Goal: Task Accomplishment & Management: Complete application form

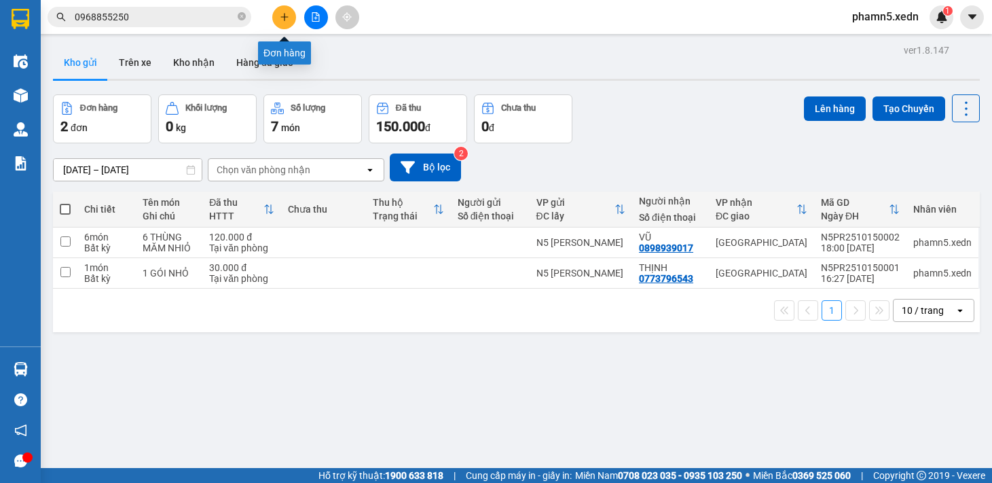
click at [280, 16] on icon "plus" at bounding box center [285, 17] width 10 height 10
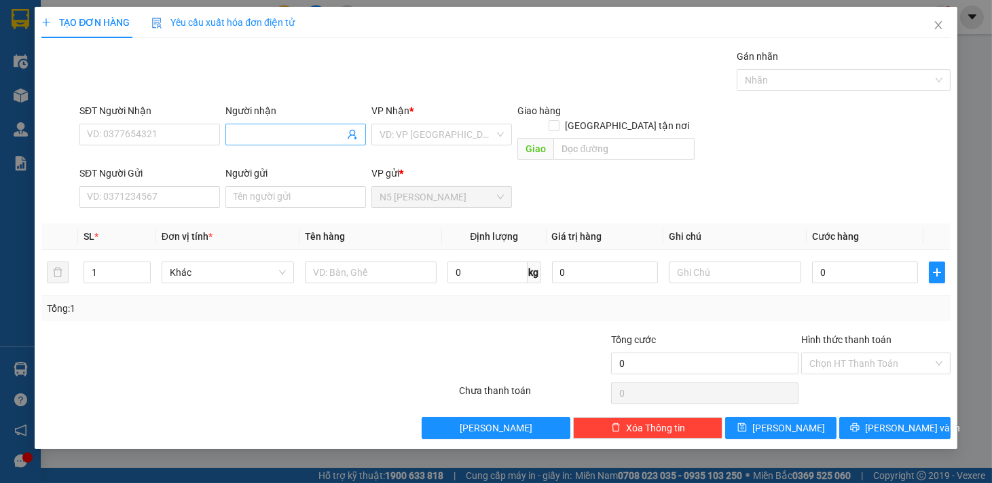
click at [258, 143] on span at bounding box center [295, 135] width 141 height 22
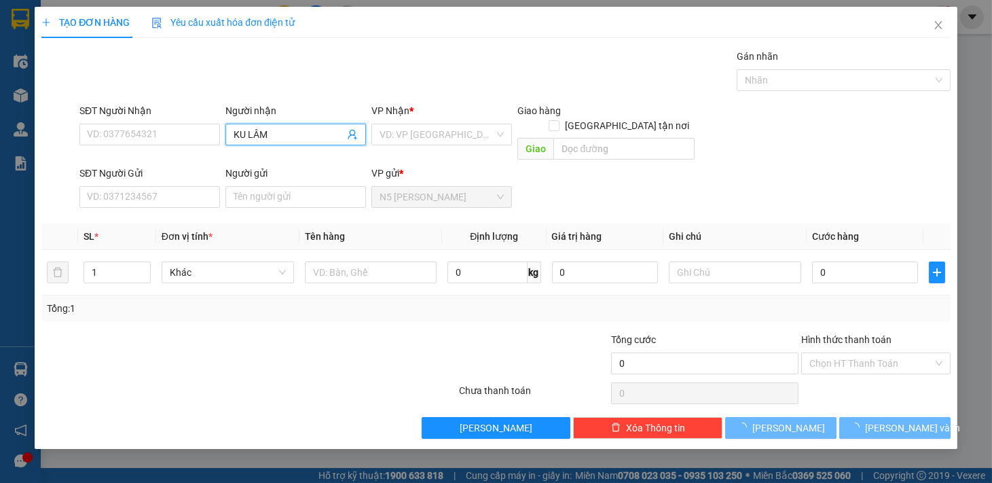
type input "KU LÂM T"
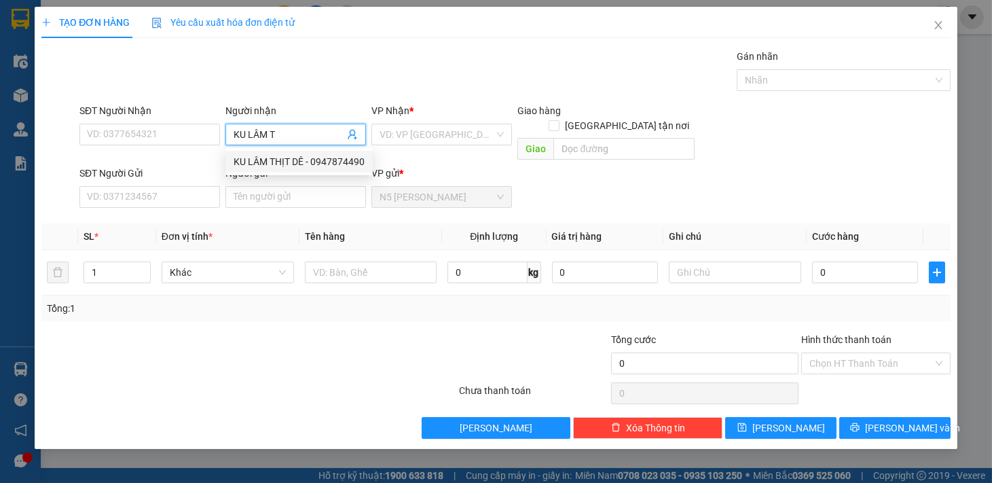
click at [266, 155] on div "KU LÂM THỊT DÊ - 0947874490" at bounding box center [299, 161] width 131 height 15
type input "0947874490"
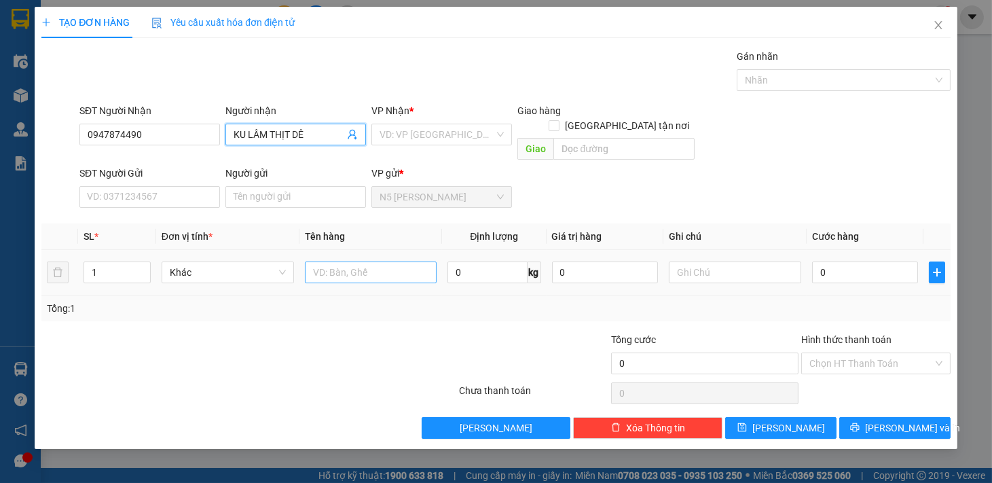
type input "KU LÂM THỊT DÊ"
click at [335, 261] on input "text" at bounding box center [371, 272] width 132 height 22
type input "1 XỐP"
click at [446, 130] on input "search" at bounding box center [437, 134] width 115 height 20
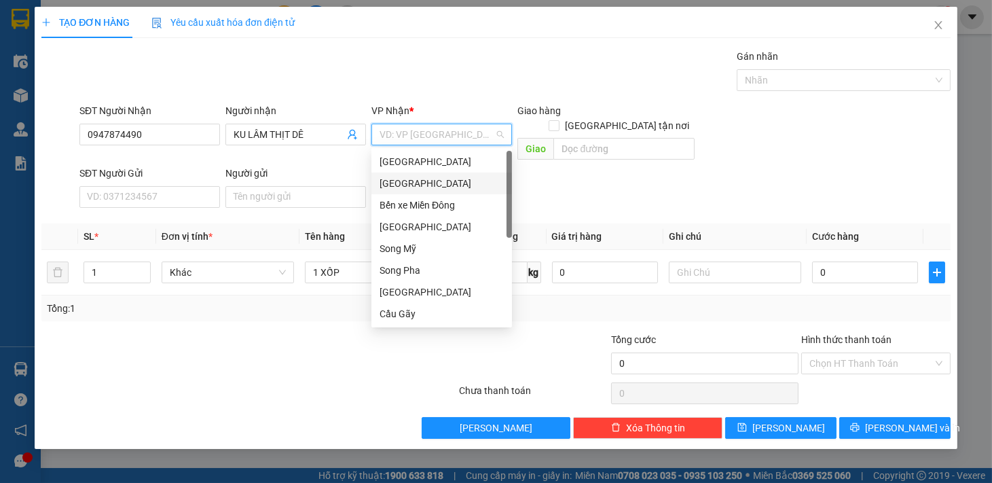
click at [432, 179] on div "[GEOGRAPHIC_DATA]" at bounding box center [442, 183] width 124 height 15
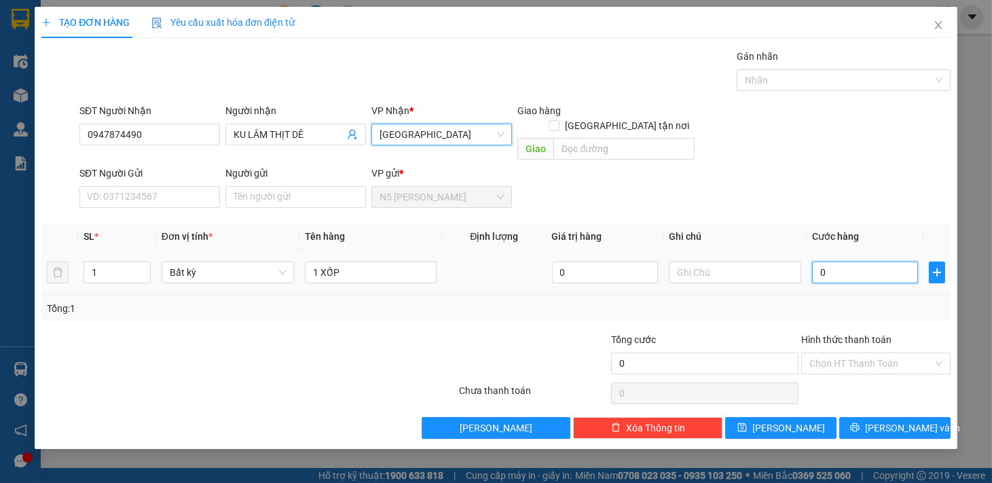
drag, startPoint x: 846, startPoint y: 255, endPoint x: 839, endPoint y: 258, distance: 7.6
click at [845, 261] on input "0" at bounding box center [865, 272] width 106 height 22
type input "1"
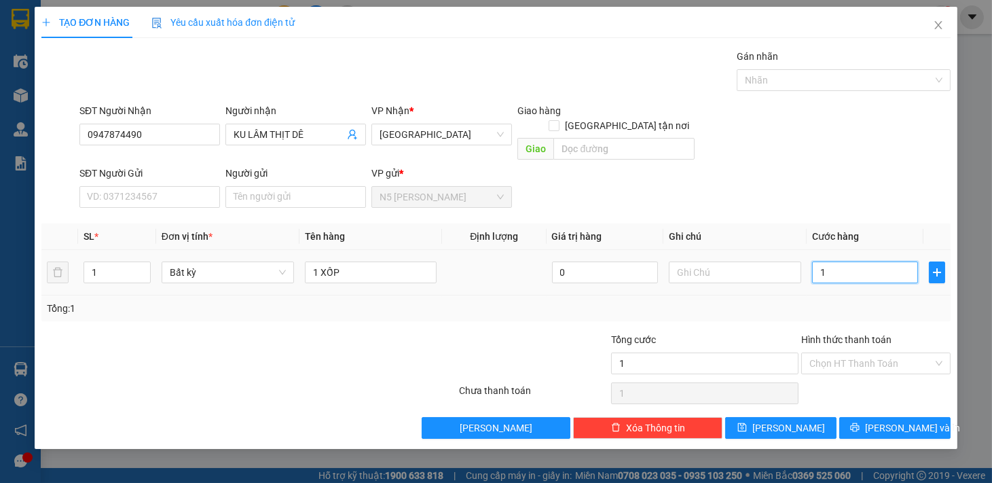
type input "14"
type input "140"
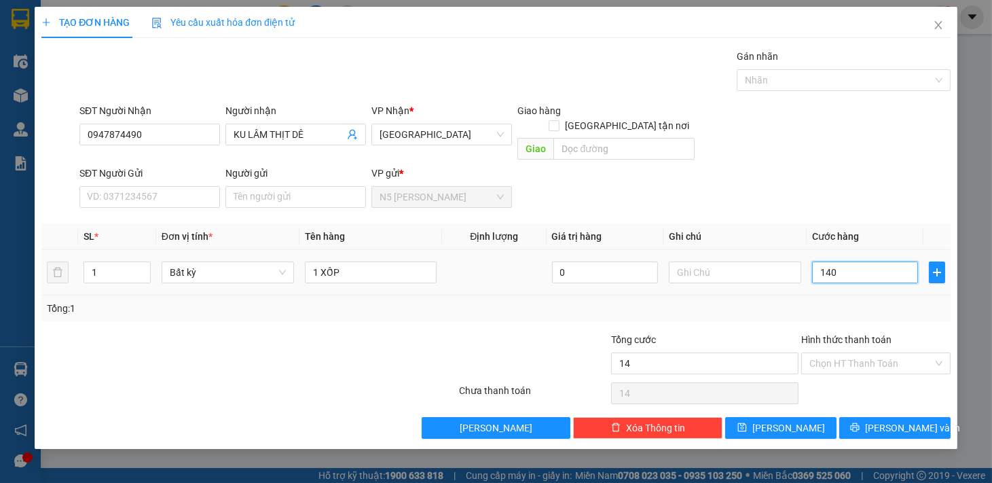
type input "140"
click at [837, 353] on input "Hình thức thanh toán" at bounding box center [872, 363] width 124 height 20
type input "140.000"
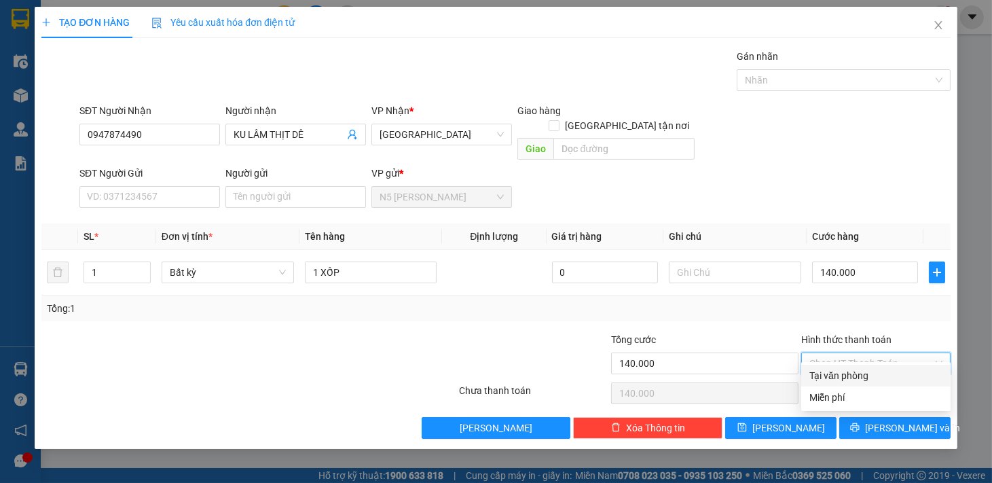
click at [872, 374] on div "Tại văn phòng" at bounding box center [876, 375] width 133 height 15
type input "0"
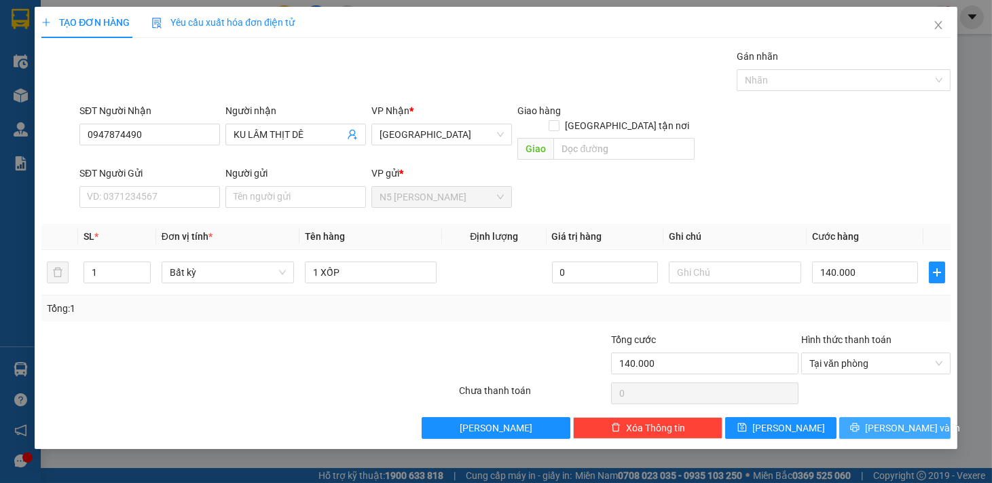
click at [864, 417] on button "[PERSON_NAME] và In" at bounding box center [894, 428] width 111 height 22
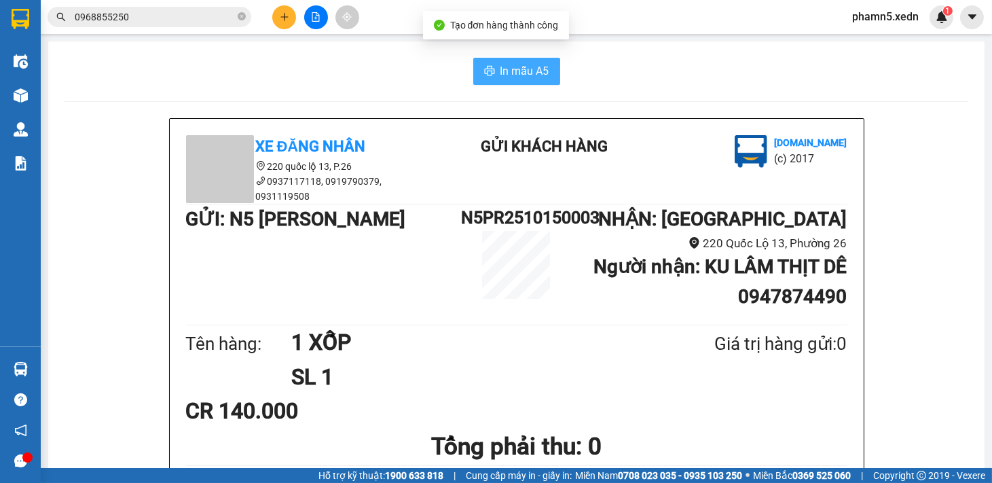
click at [534, 73] on span "In mẫu A5" at bounding box center [525, 70] width 49 height 17
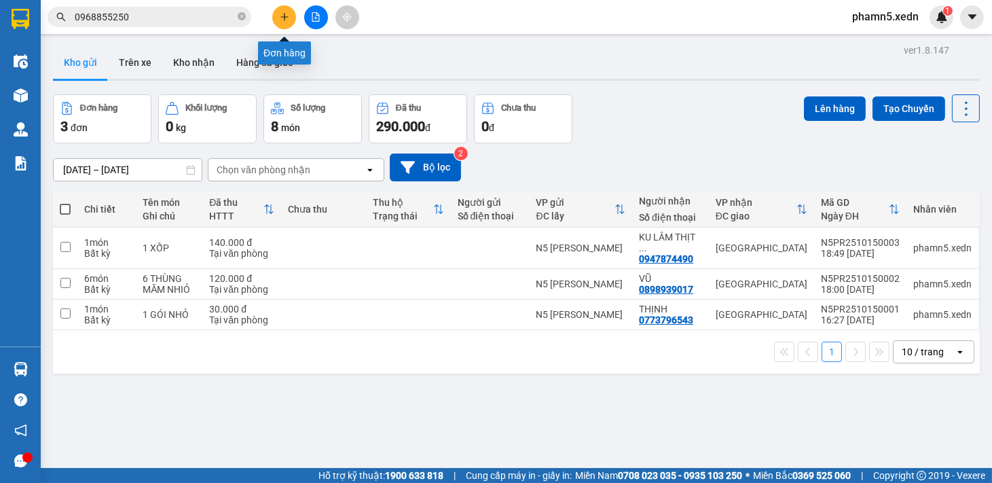
click at [282, 15] on icon "plus" at bounding box center [285, 17] width 10 height 10
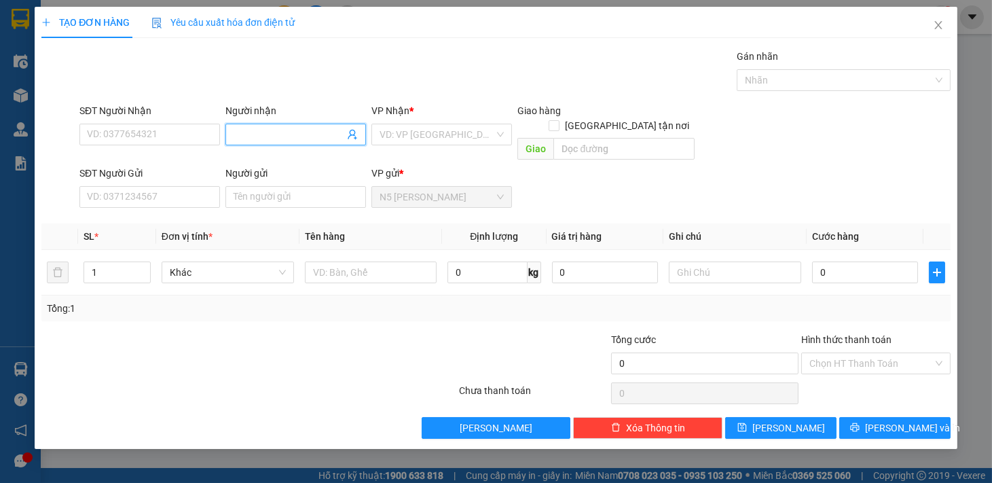
click at [270, 130] on input "Người nhận" at bounding box center [289, 134] width 111 height 15
type input "CHỊ DIỄM"
click at [175, 186] on input "SĐT Người Gửi" at bounding box center [149, 197] width 141 height 22
click at [161, 186] on input "45" at bounding box center [149, 197] width 141 height 22
type input "4"
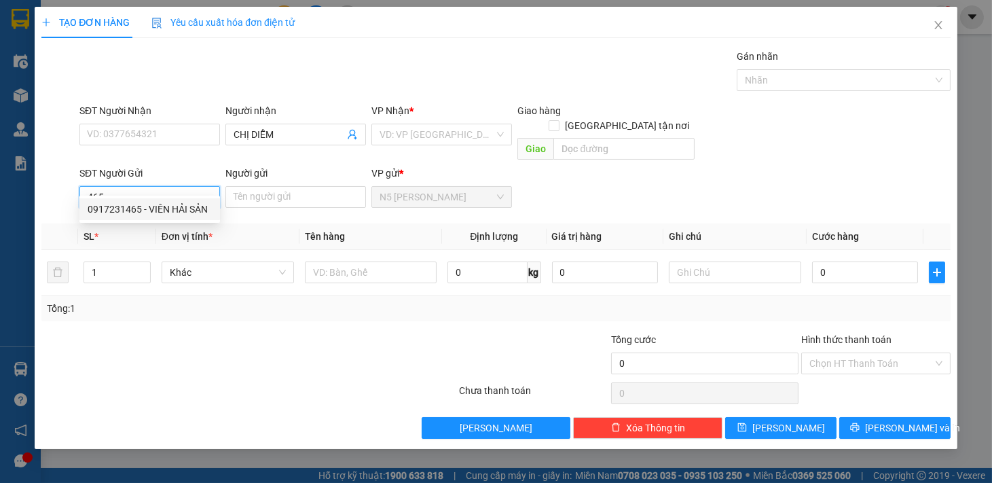
click at [168, 211] on div "0917231465 - VIÊN HẢI SẢN" at bounding box center [150, 209] width 124 height 15
type input "0917231465"
type input "VIÊN HẢI SẢN"
type input "50.000"
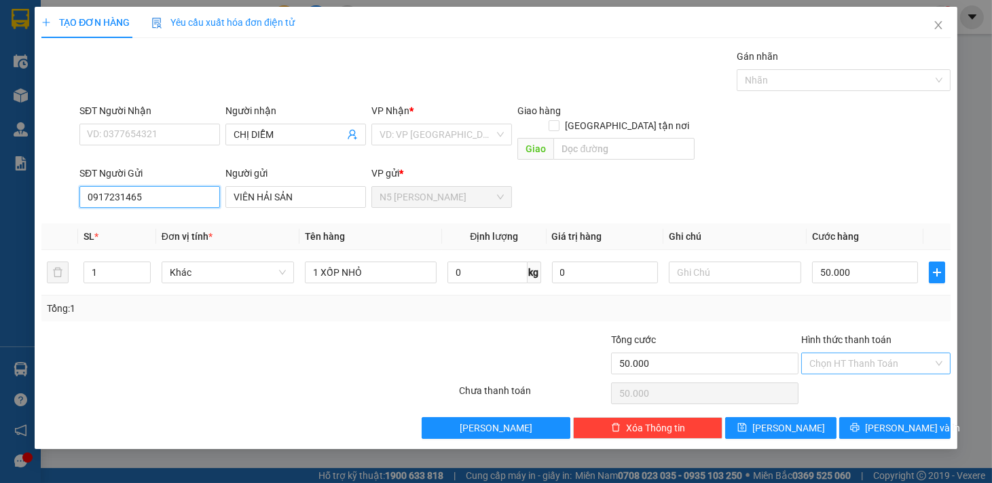
type input "0917231465"
click at [824, 353] on input "Hình thức thanh toán" at bounding box center [872, 363] width 124 height 20
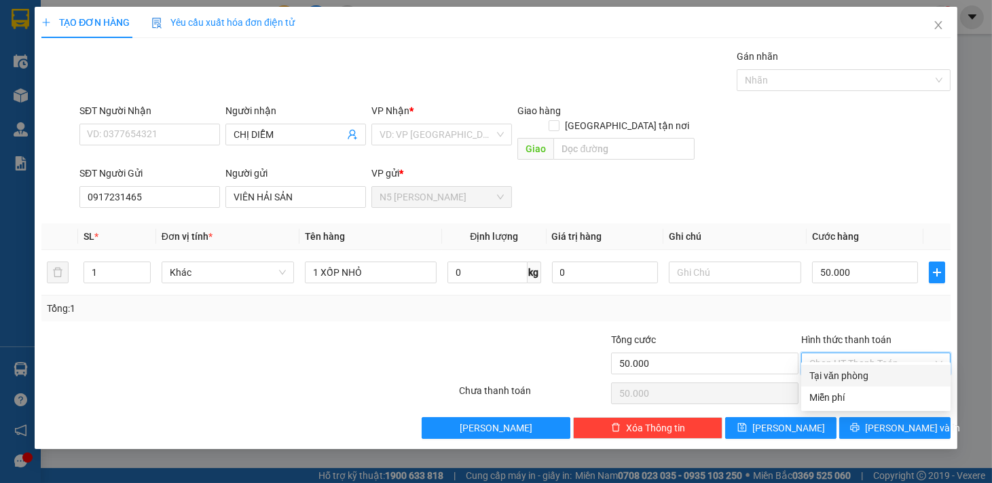
drag, startPoint x: 833, startPoint y: 378, endPoint x: 911, endPoint y: 396, distance: 80.2
click at [834, 376] on div "Tại văn phòng" at bounding box center [876, 375] width 133 height 15
type input "0"
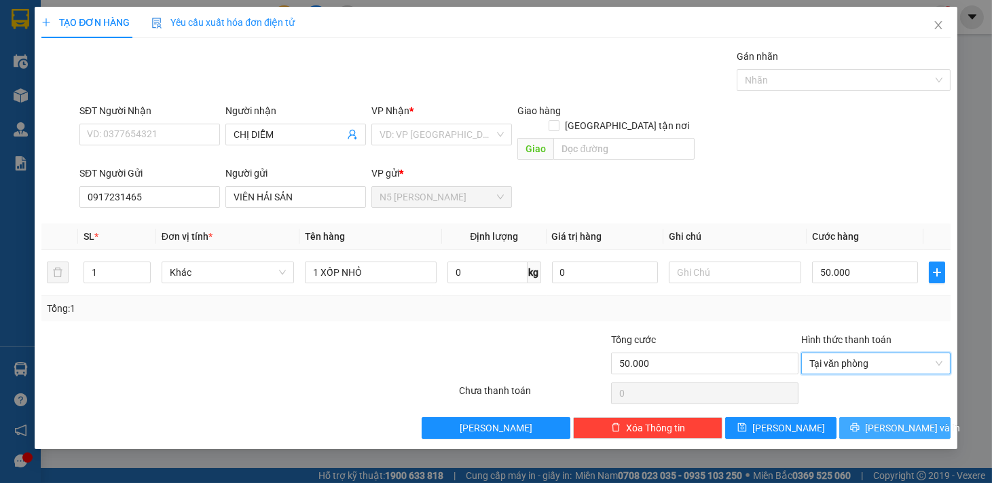
drag, startPoint x: 899, startPoint y: 410, endPoint x: 880, endPoint y: 421, distance: 22.2
click at [880, 421] on button "[PERSON_NAME] và In" at bounding box center [894, 428] width 111 height 22
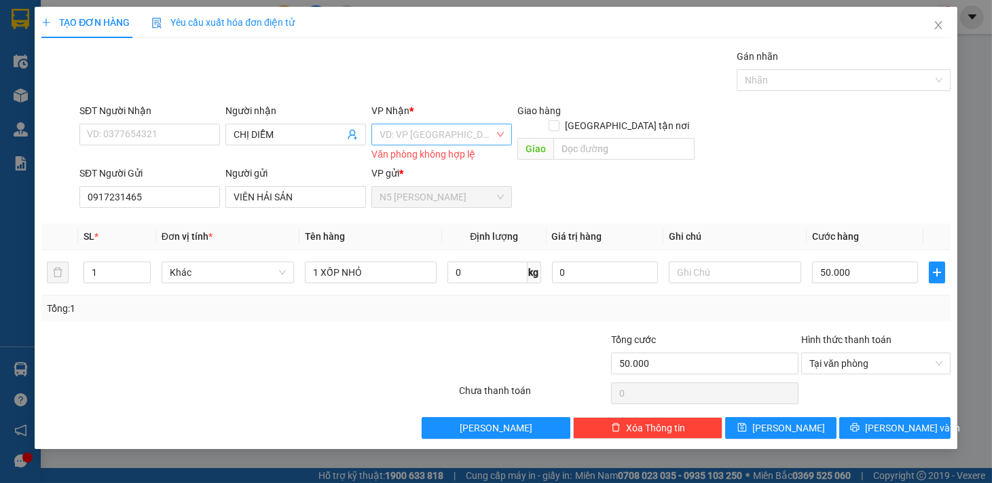
click at [490, 126] on input "search" at bounding box center [437, 134] width 115 height 20
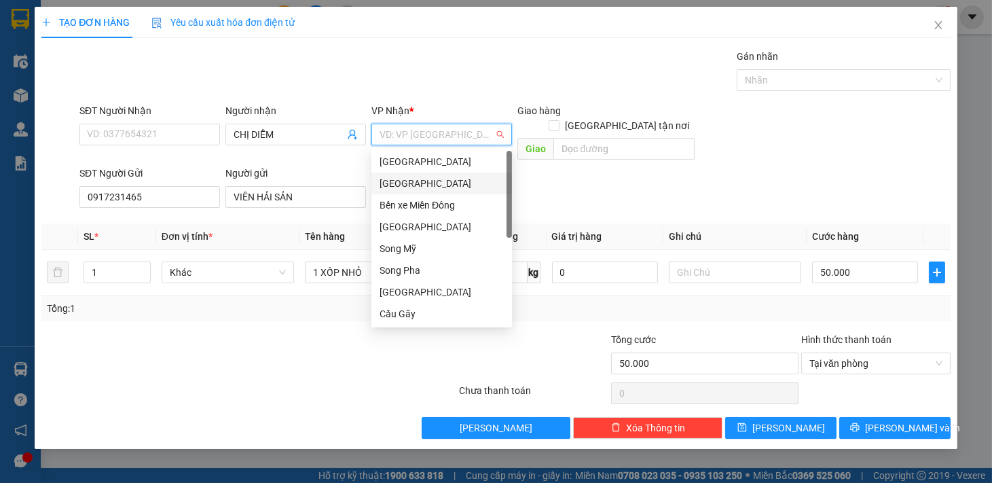
click at [419, 187] on div "[GEOGRAPHIC_DATA]" at bounding box center [442, 183] width 124 height 15
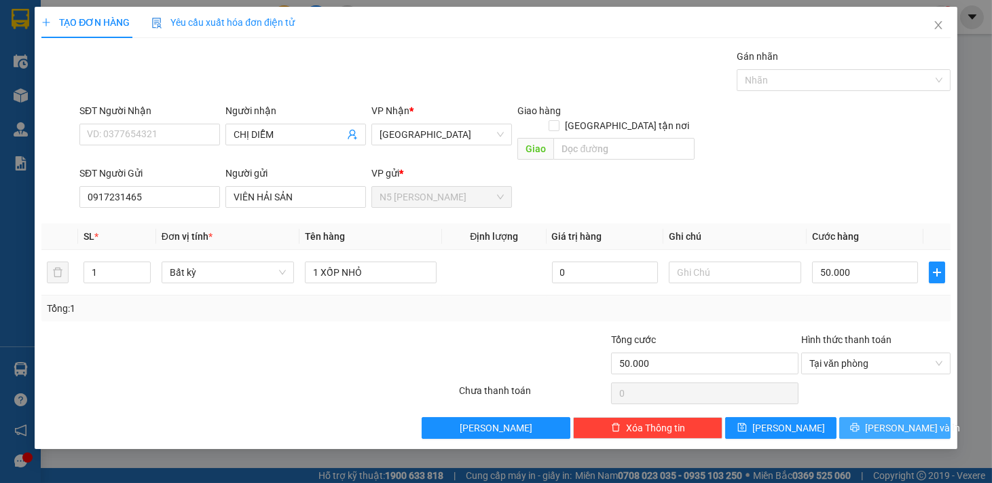
drag, startPoint x: 876, startPoint y: 409, endPoint x: 846, endPoint y: 429, distance: 35.8
click at [866, 418] on button "[PERSON_NAME] và In" at bounding box center [894, 428] width 111 height 22
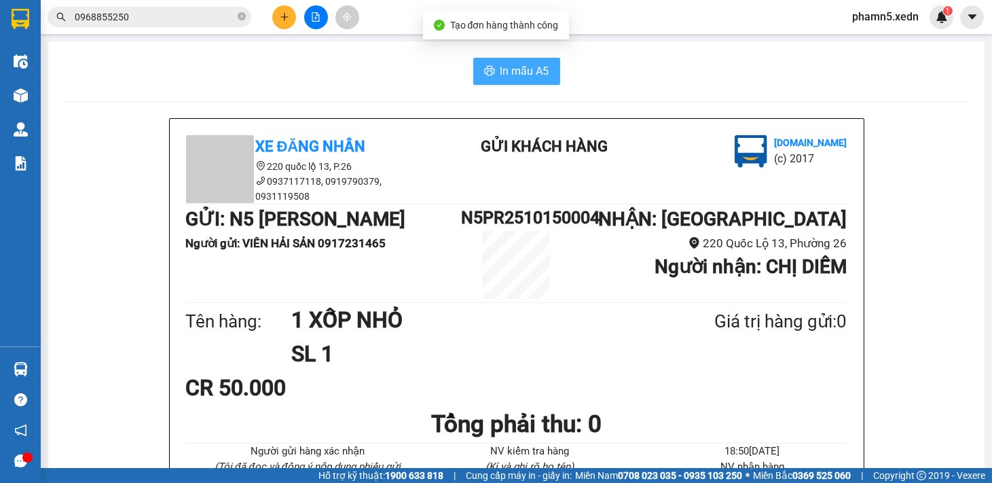
click at [520, 66] on span "In mẫu A5" at bounding box center [525, 70] width 49 height 17
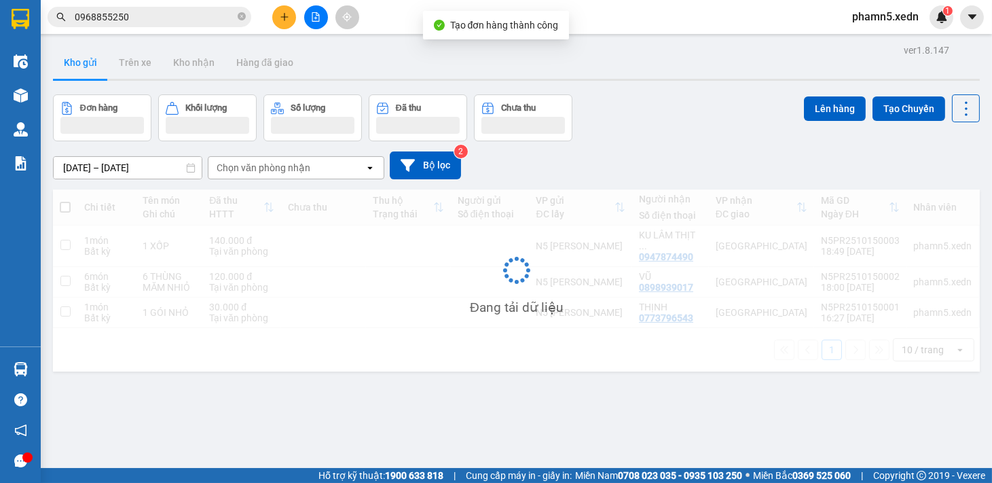
click at [283, 14] on icon "plus" at bounding box center [285, 17] width 10 height 10
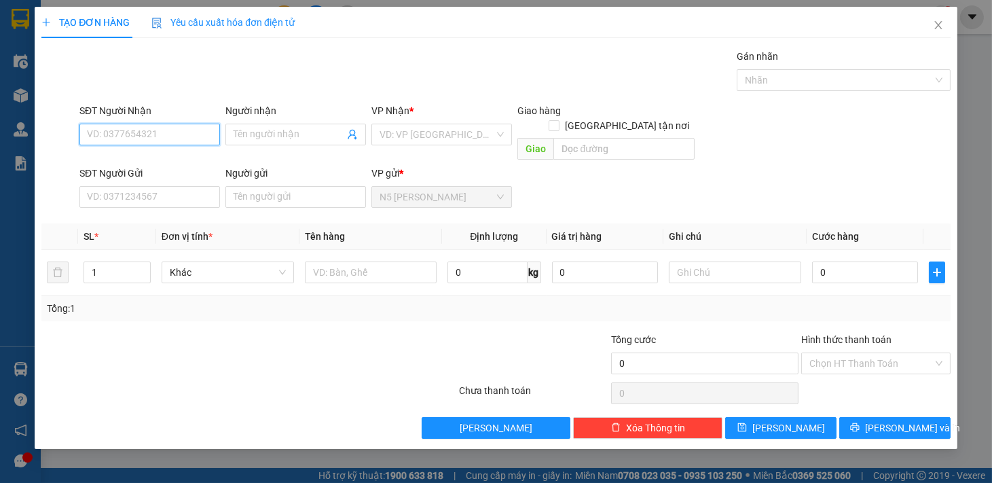
drag, startPoint x: 132, startPoint y: 132, endPoint x: 132, endPoint y: 143, distance: 10.9
click at [132, 143] on input "SĐT Người Nhận" at bounding box center [149, 135] width 141 height 22
type input "0963684684"
click at [287, 136] on input "Người nhận" at bounding box center [289, 134] width 111 height 15
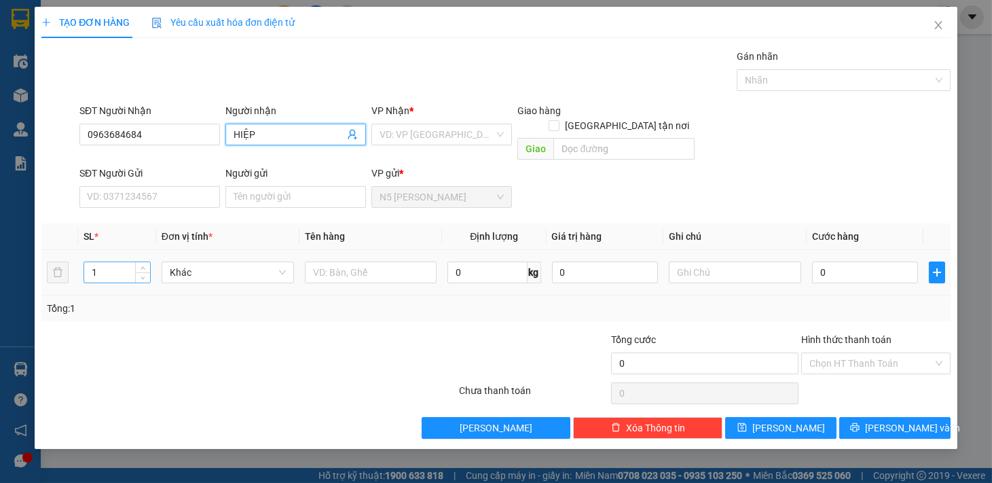
type input "HIỆP"
click at [103, 263] on input "1" at bounding box center [117, 272] width 66 height 20
type input "2"
click at [356, 261] on input "text" at bounding box center [371, 272] width 132 height 22
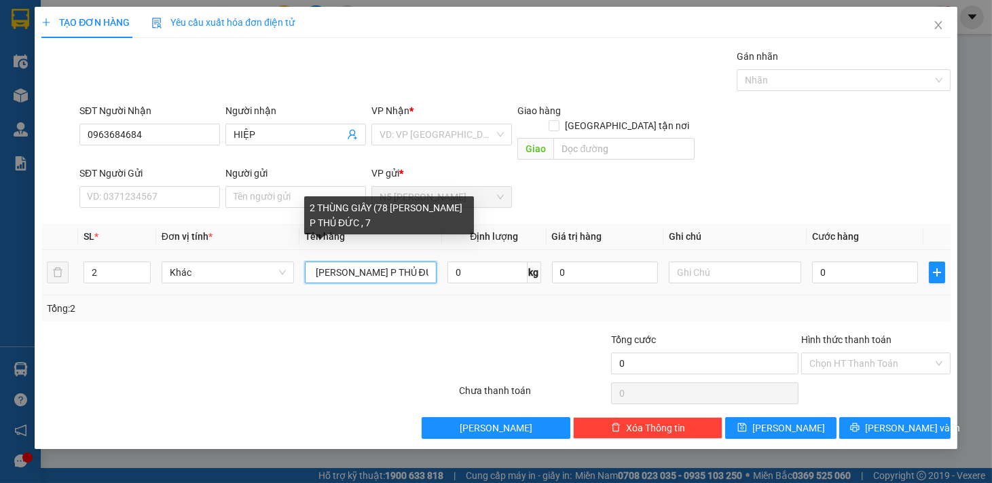
scroll to position [0, 83]
click at [416, 261] on input "2 THÙNG GIẤY (78 [PERSON_NAME] P THỦ ĐỨC , 78" at bounding box center [371, 272] width 132 height 22
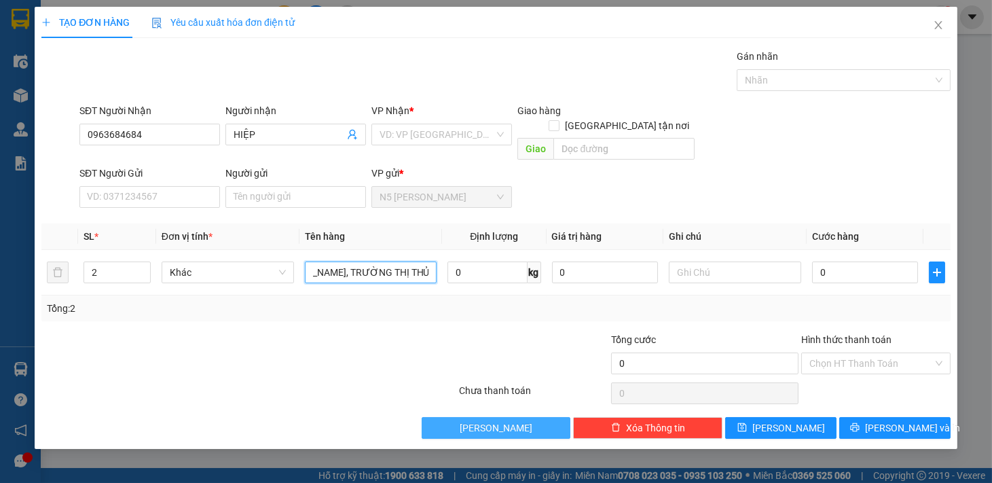
scroll to position [0, 125]
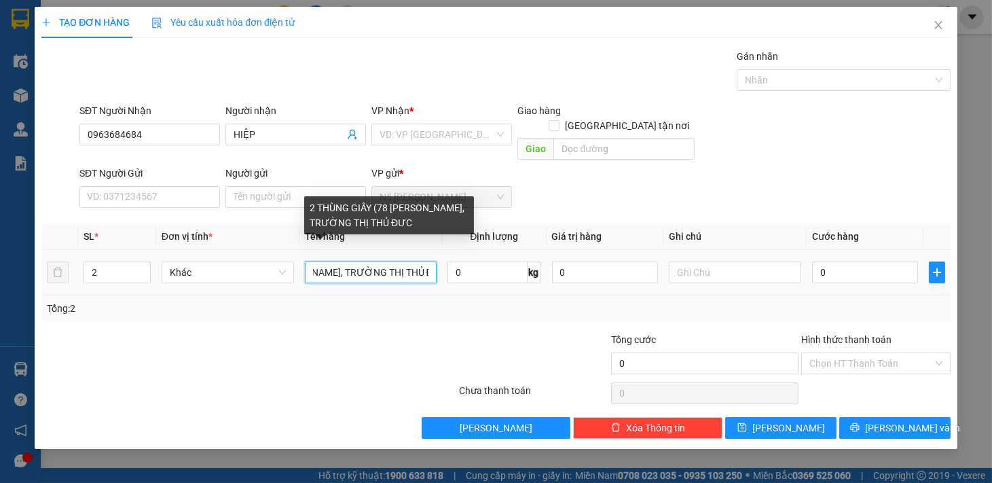
drag, startPoint x: 385, startPoint y: 253, endPoint x: 384, endPoint y: 263, distance: 9.5
click at [385, 261] on input "2 THÙNG GIẤY (78 [PERSON_NAME], TRƯỜNG THỊ THỦ ĐƯC" at bounding box center [371, 272] width 132 height 22
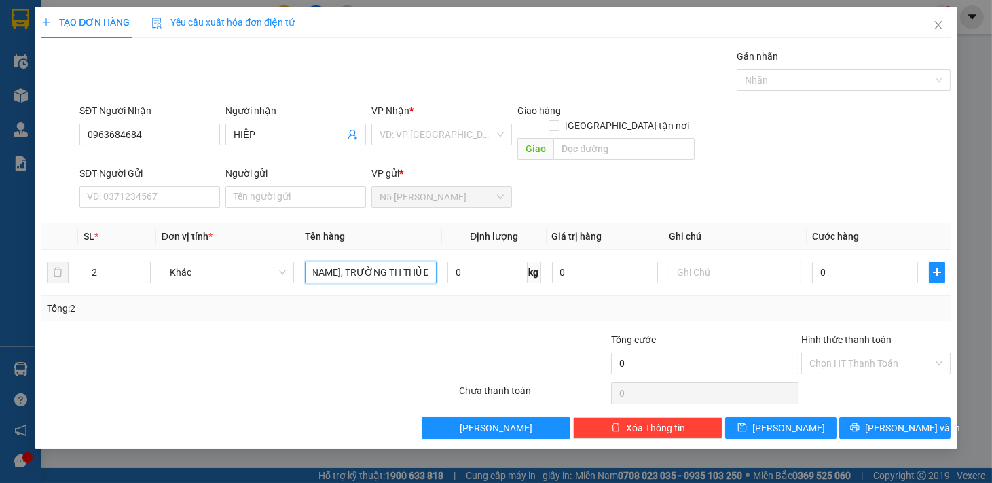
scroll to position [0, 123]
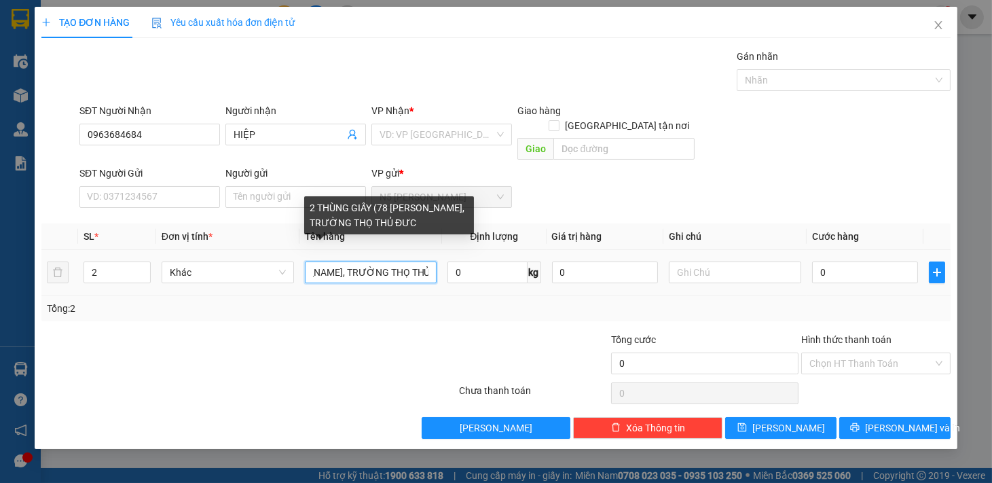
click at [410, 261] on input "2 THÙNG GIẤY (78 [PERSON_NAME], TRƯỜNG THỌ THỦ ĐƯC" at bounding box center [371, 272] width 132 height 22
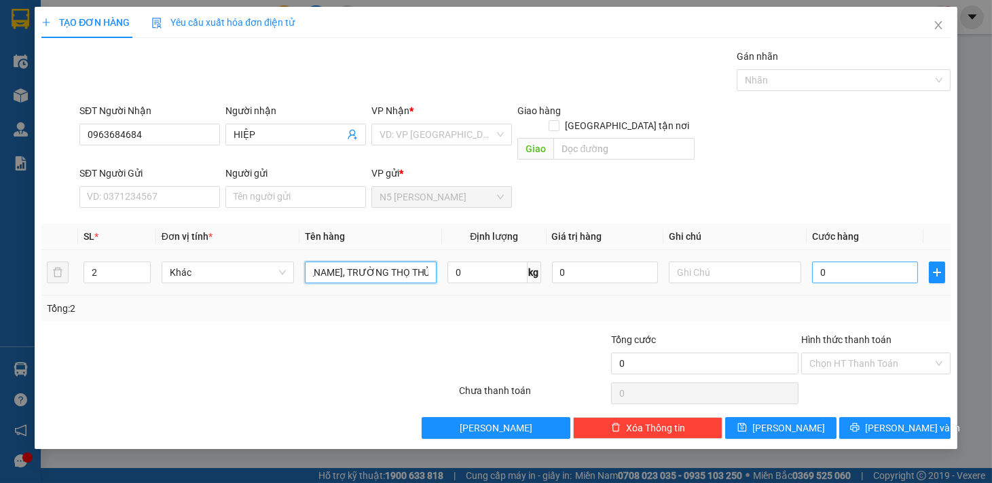
type input "2 THÙNG GIẤY (78 [PERSON_NAME], TRƯỜNG THỌ THỦ ĐƯC"
click at [852, 264] on input "0" at bounding box center [865, 272] width 106 height 22
type input "8"
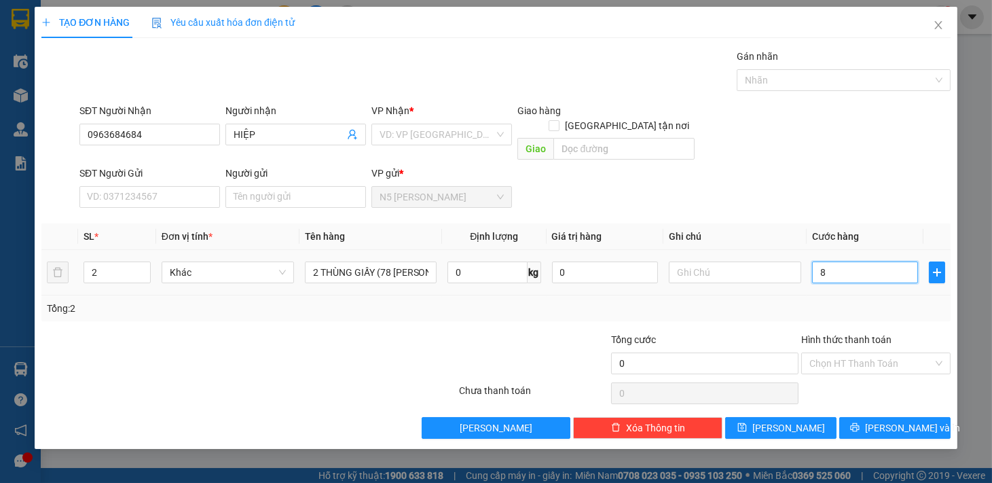
type input "8"
type input "80"
click at [860, 353] on input "Hình thức thanh toán" at bounding box center [872, 363] width 124 height 20
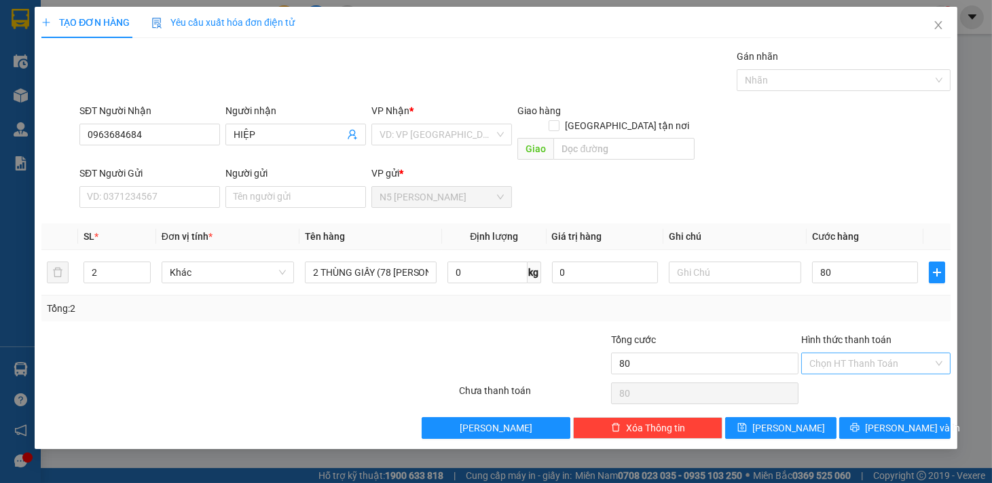
type input "80.000"
click at [850, 384] on div "Tại văn phòng" at bounding box center [875, 376] width 149 height 22
type input "0"
click at [860, 422] on icon "printer" at bounding box center [855, 427] width 10 height 10
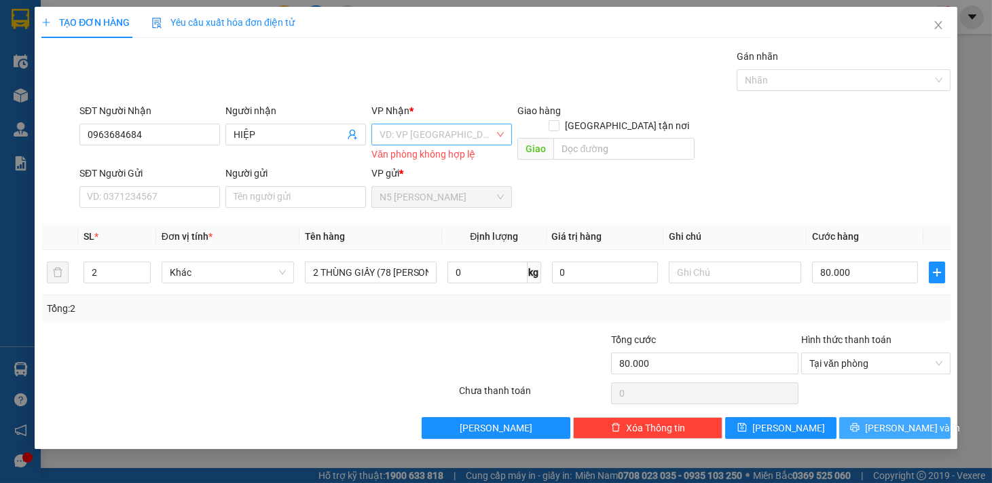
click at [501, 126] on div "VD: VP [GEOGRAPHIC_DATA]" at bounding box center [441, 135] width 141 height 22
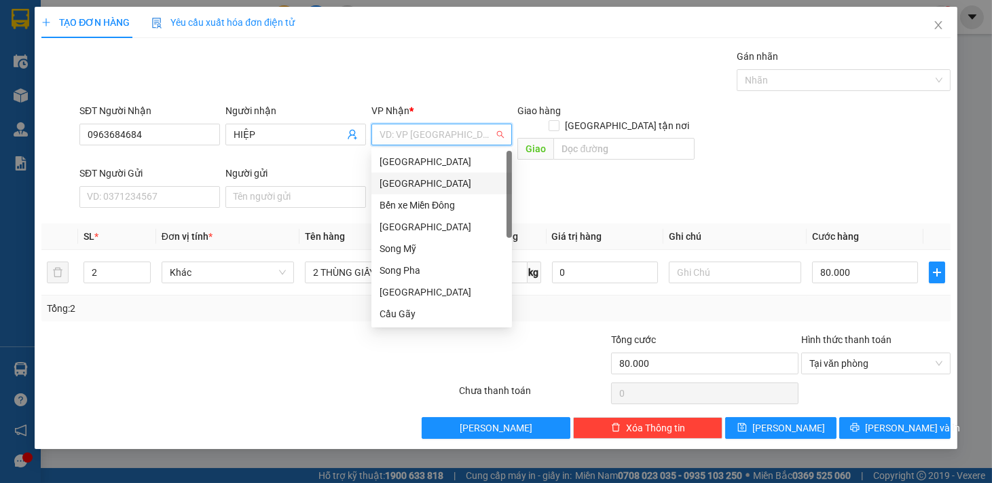
click at [389, 181] on div "[GEOGRAPHIC_DATA]" at bounding box center [442, 183] width 124 height 15
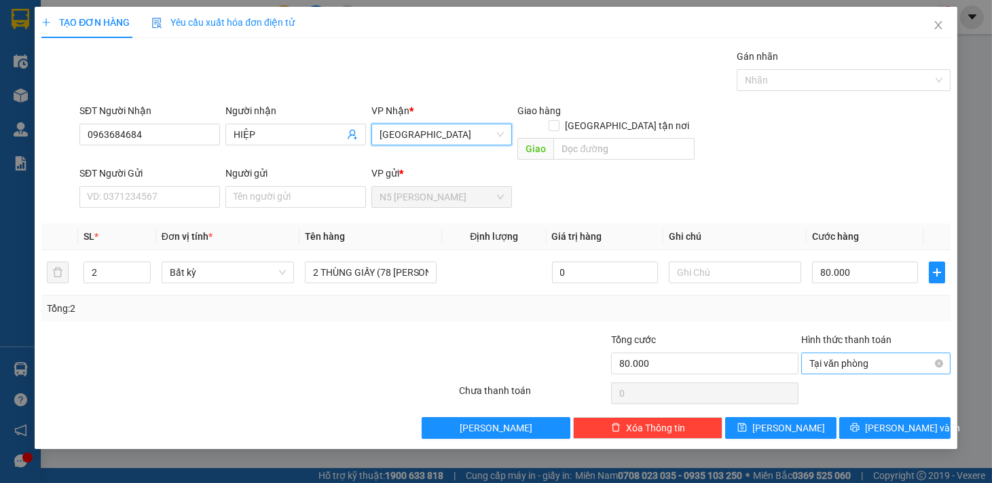
click at [922, 353] on span "Tại văn phòng" at bounding box center [876, 363] width 133 height 20
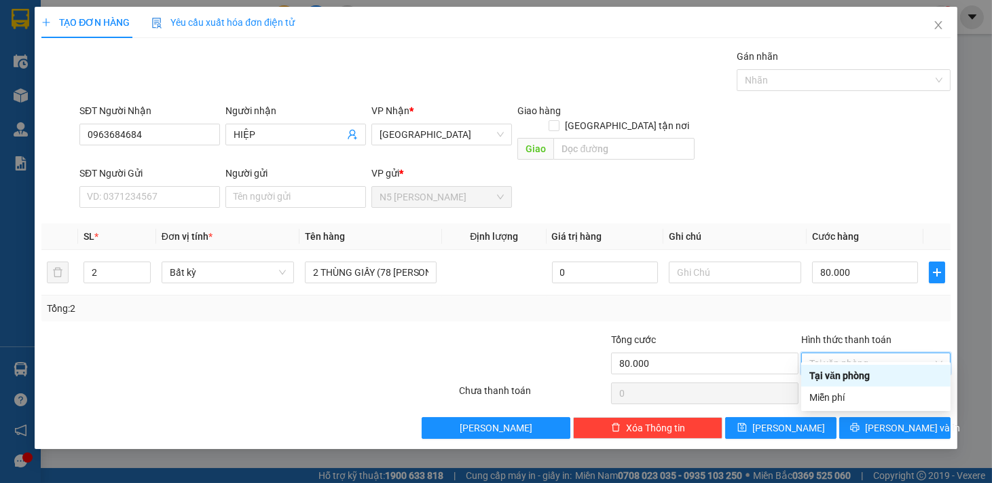
click at [871, 383] on div "Tại văn phòng" at bounding box center [875, 376] width 149 height 22
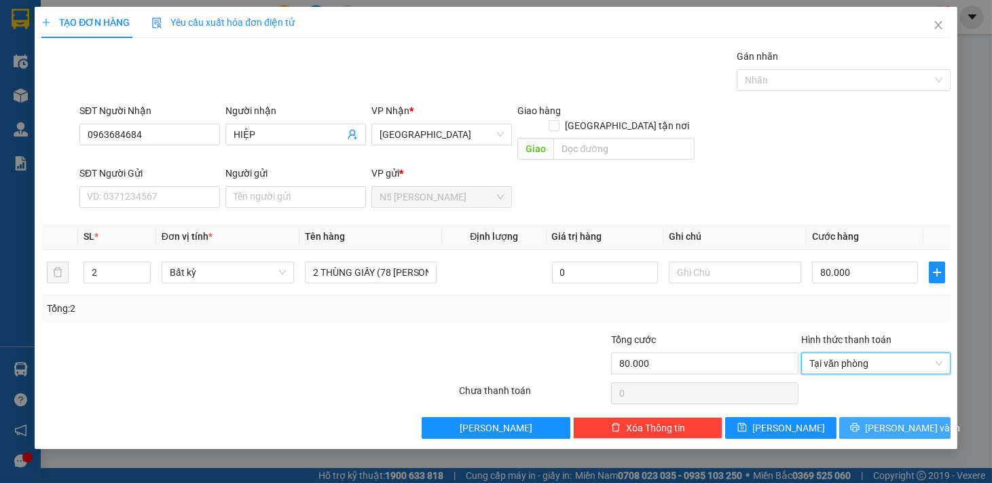
click at [860, 422] on icon "printer" at bounding box center [855, 427] width 10 height 10
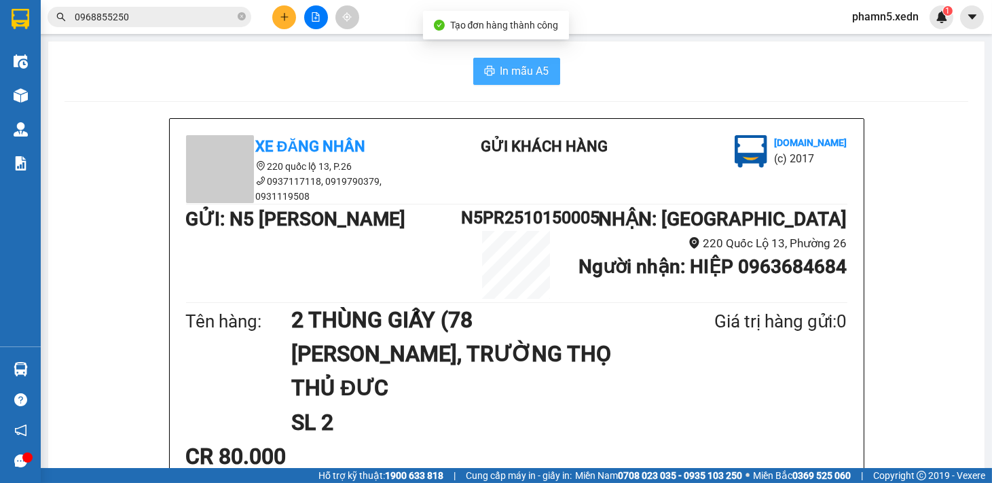
click at [517, 66] on span "In mẫu A5" at bounding box center [525, 70] width 49 height 17
